Goal: Task Accomplishment & Management: Use online tool/utility

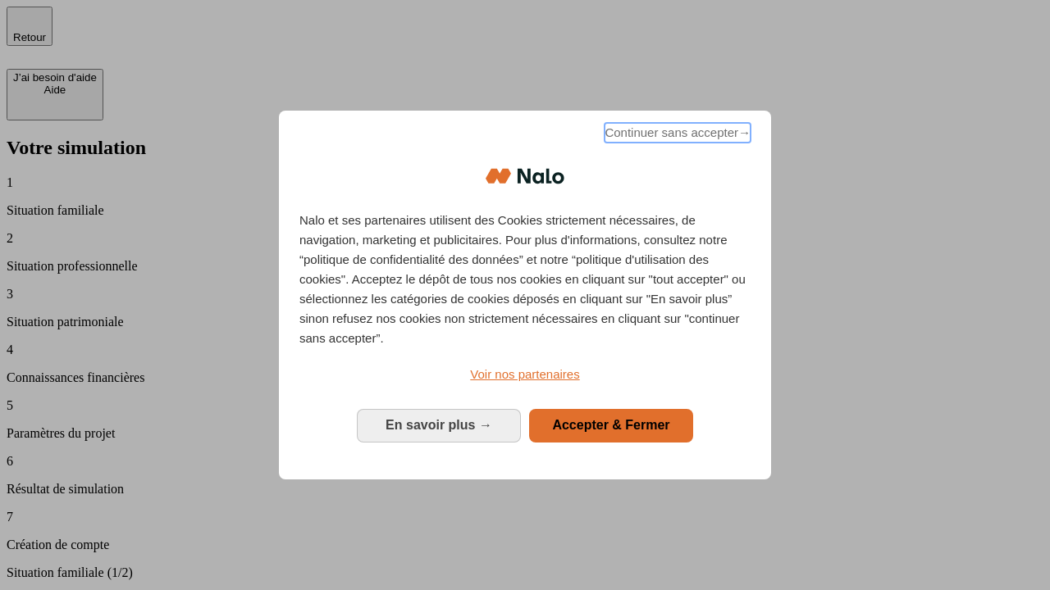
click at [676, 135] on span "Continuer sans accepter →" at bounding box center [677, 133] width 146 height 20
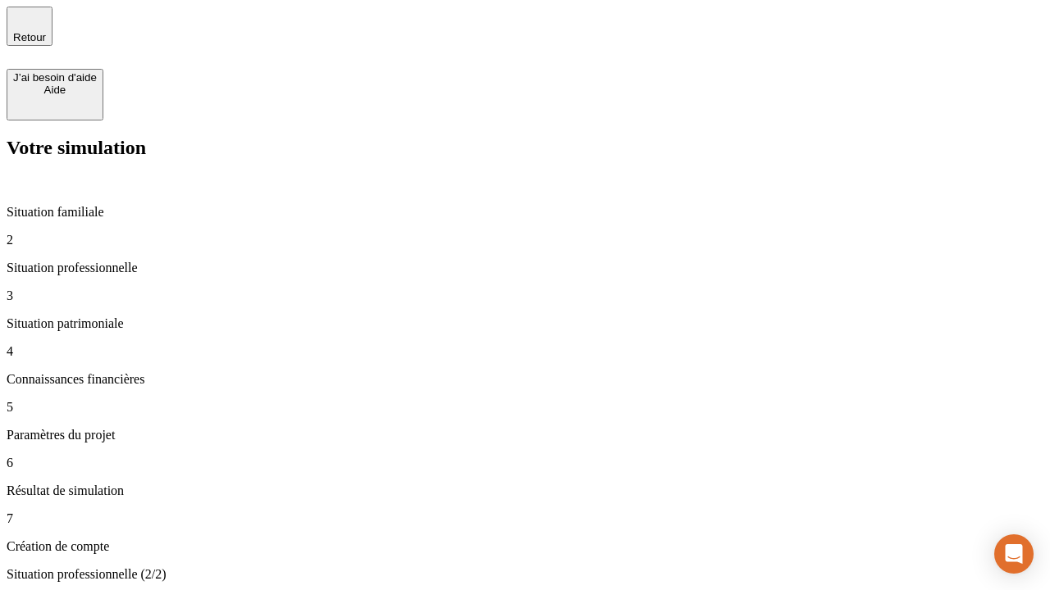
type input "30 000"
type input "1 000"
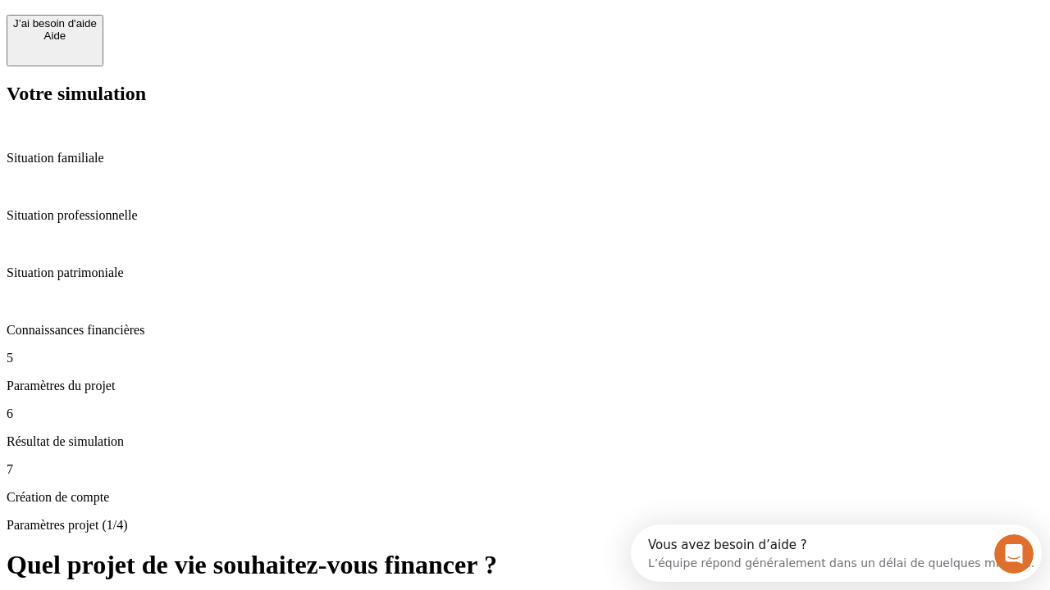
scroll to position [31, 0]
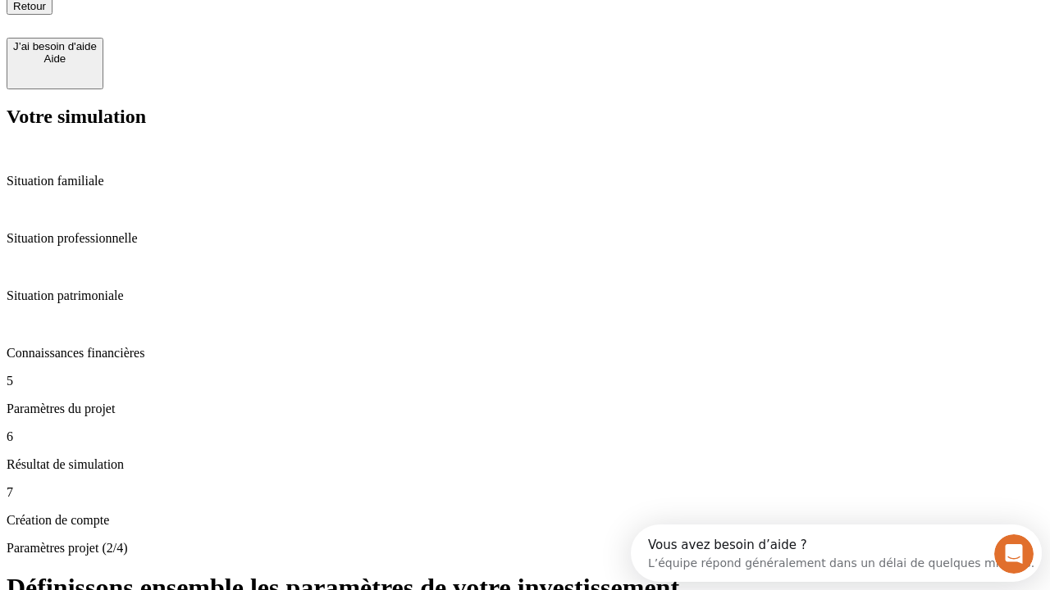
type input "40"
type input "200 000"
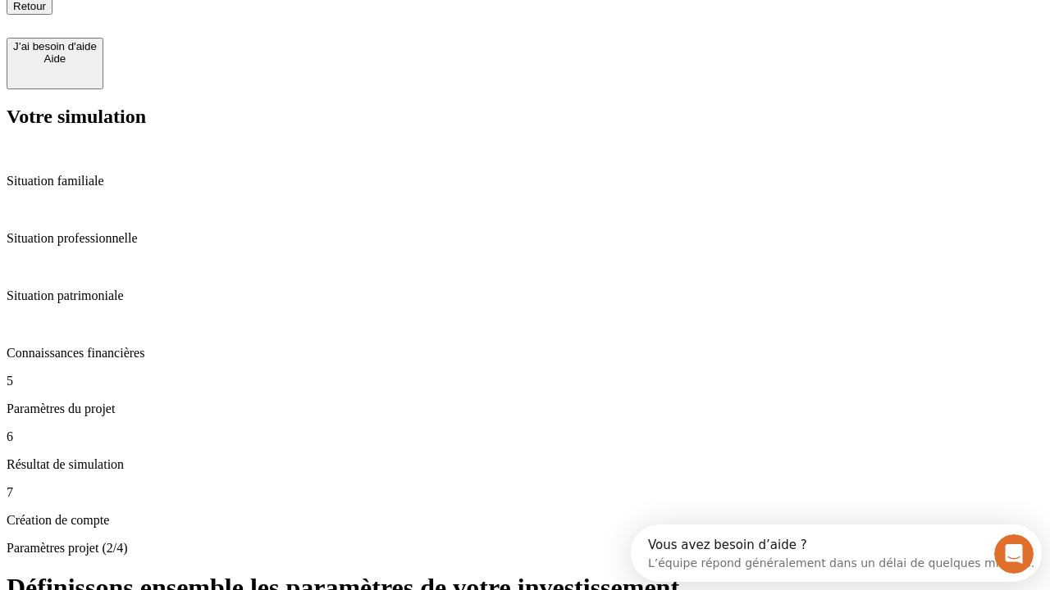
type input "640"
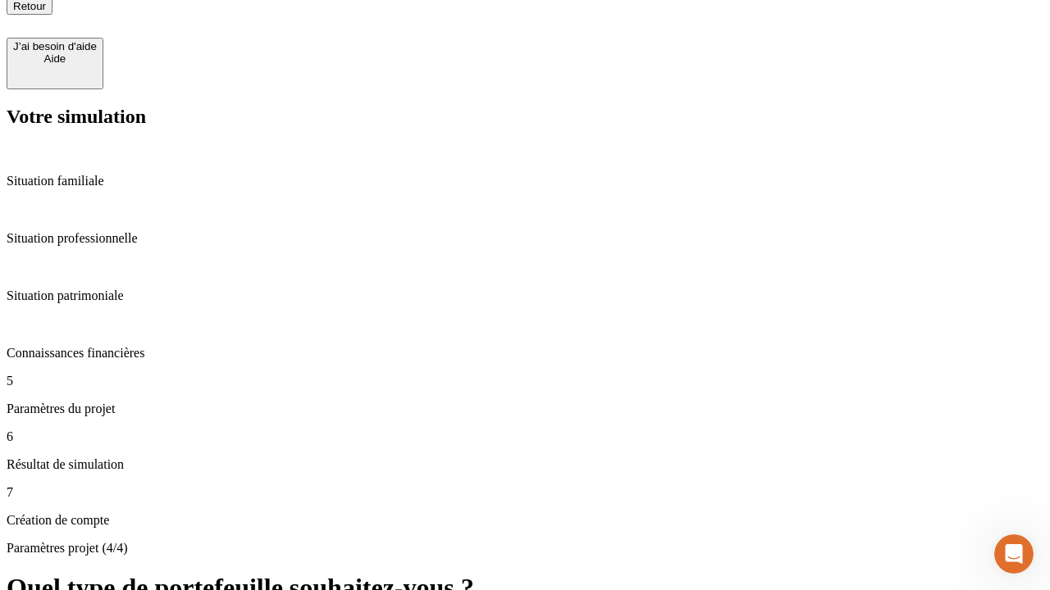
scroll to position [15, 0]
